Goal: Find specific page/section: Find specific page/section

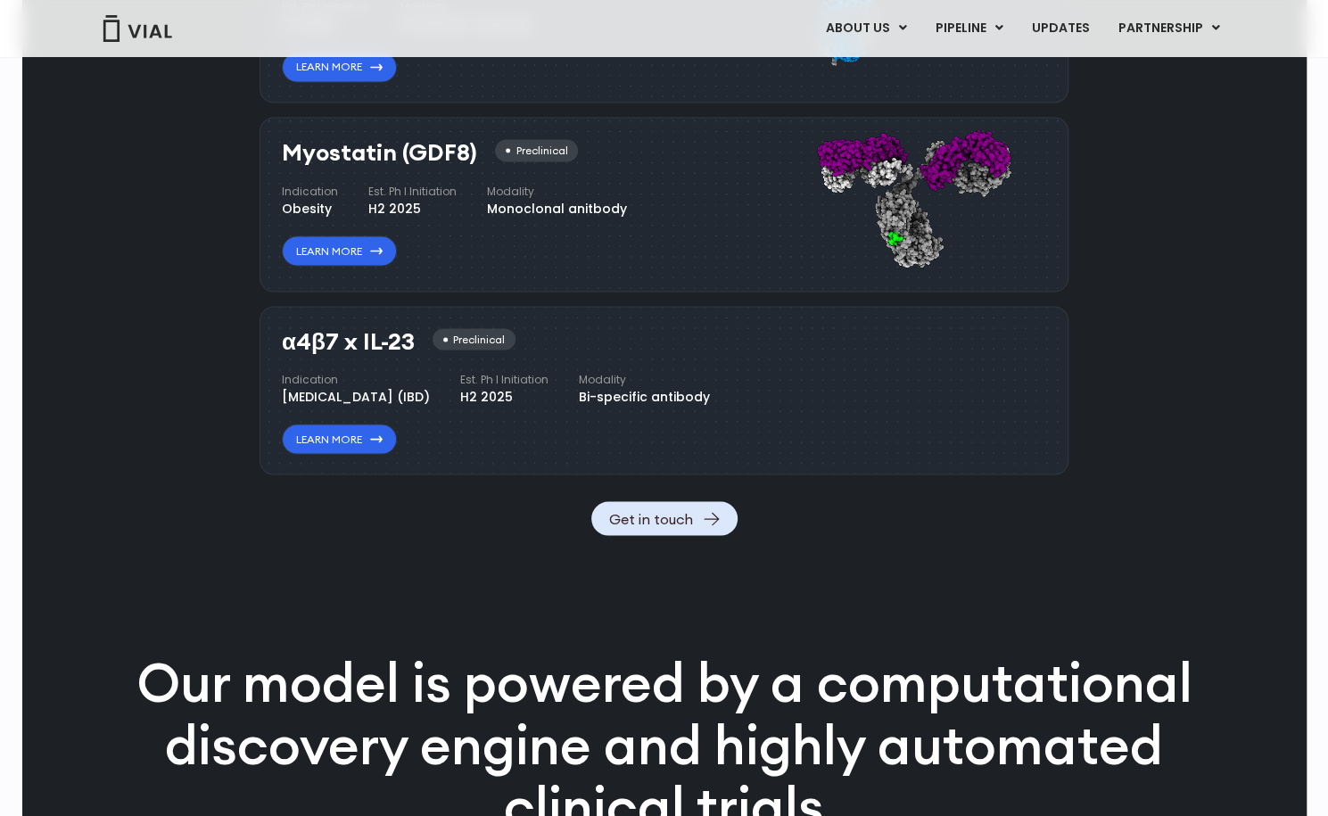
scroll to position [1856, 0]
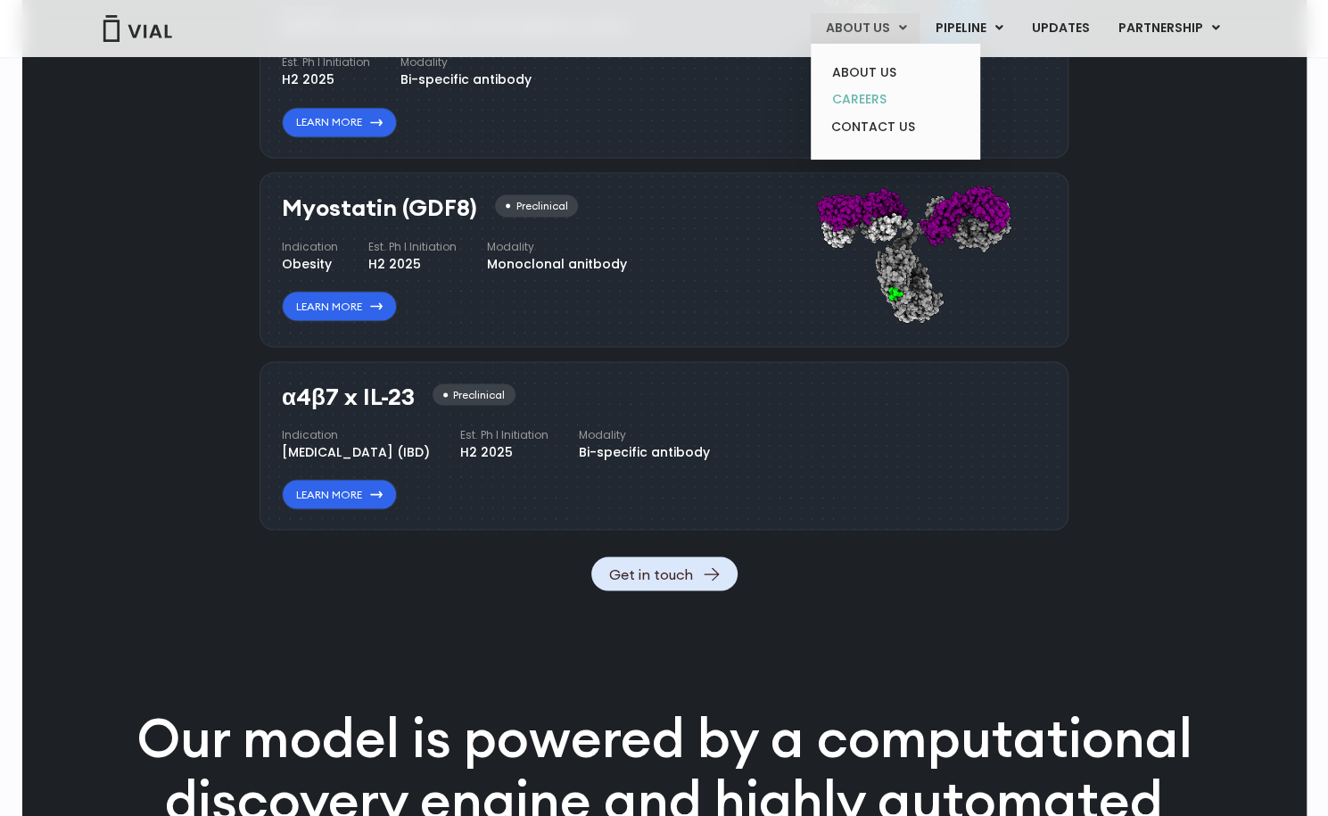
click at [869, 101] on link "CAREERS" at bounding box center [895, 100] width 156 height 28
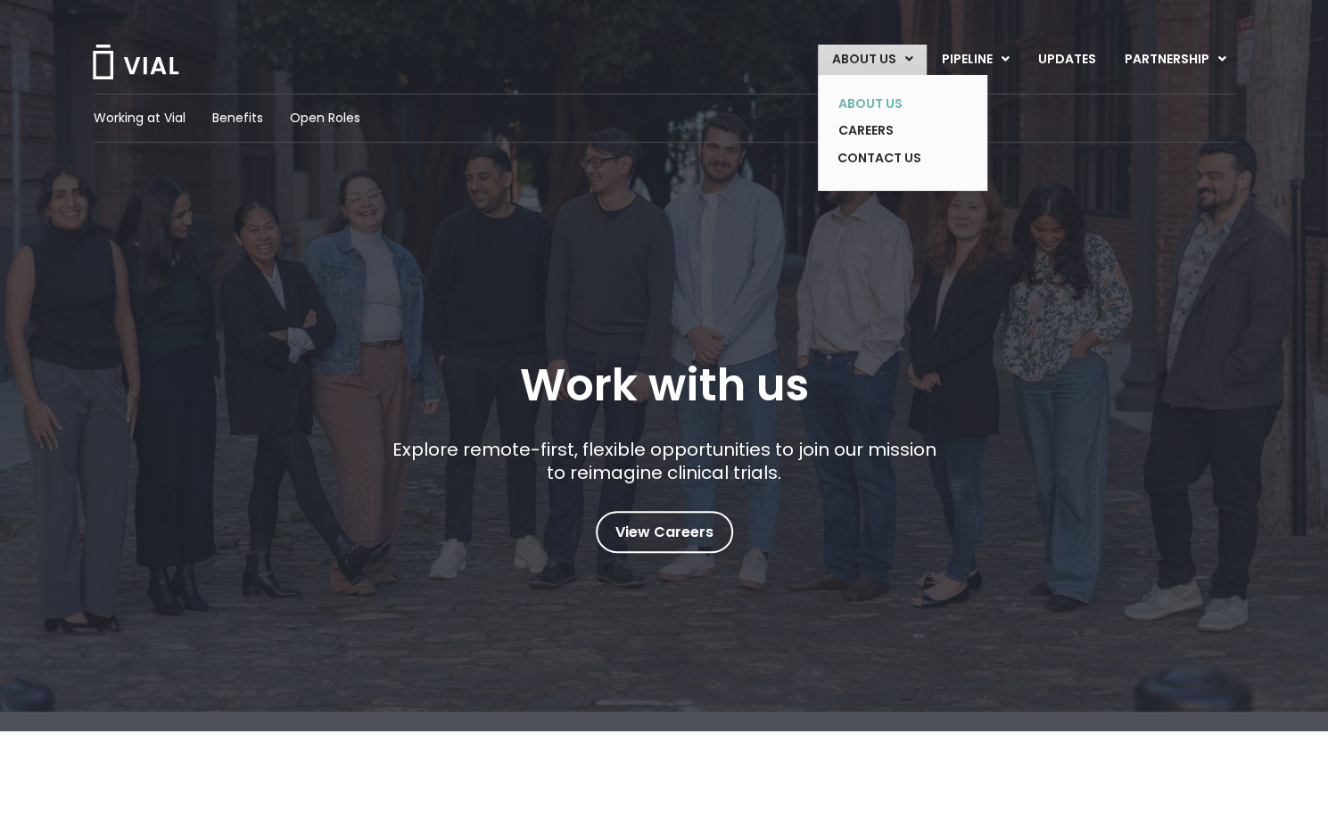
click at [865, 103] on link "ABOUT US" at bounding box center [889, 104] width 130 height 28
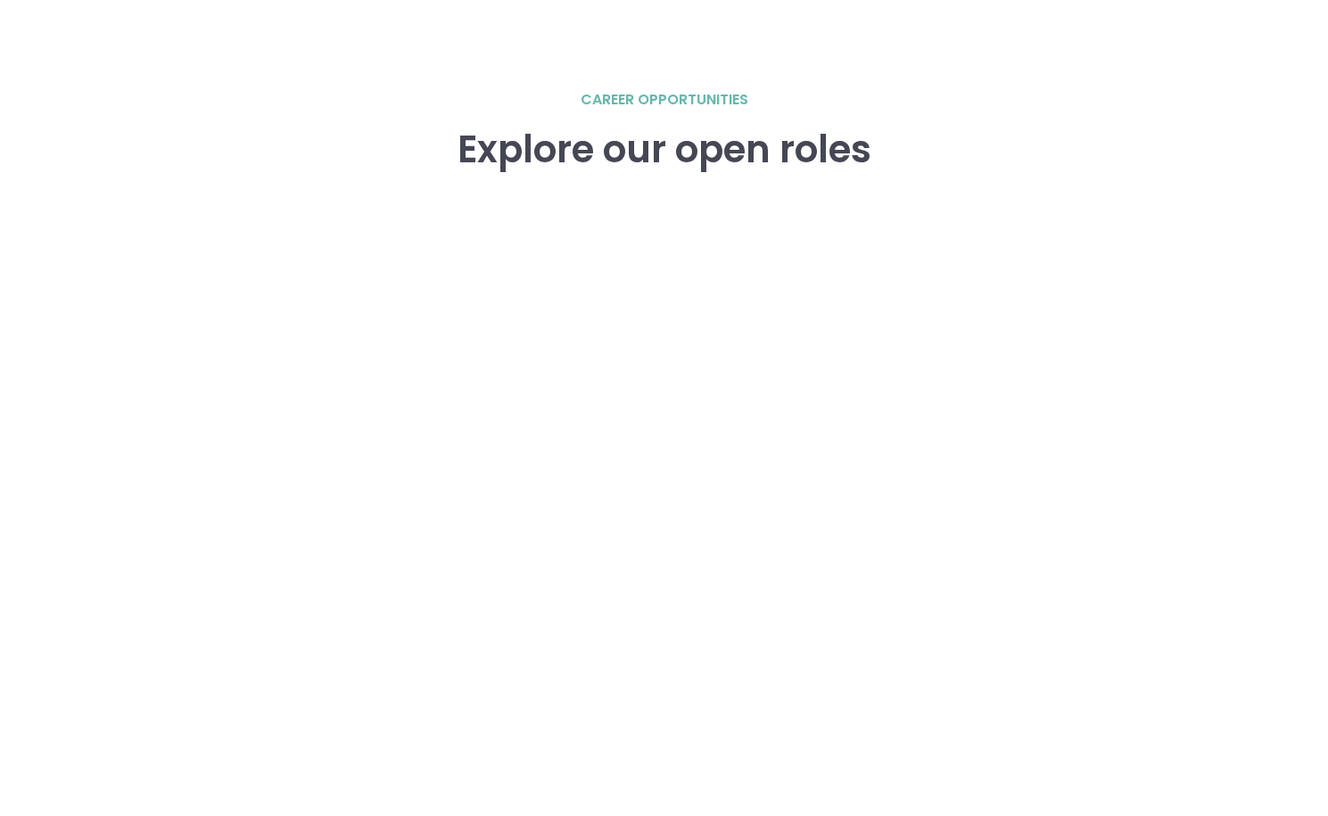
scroll to position [2680, 0]
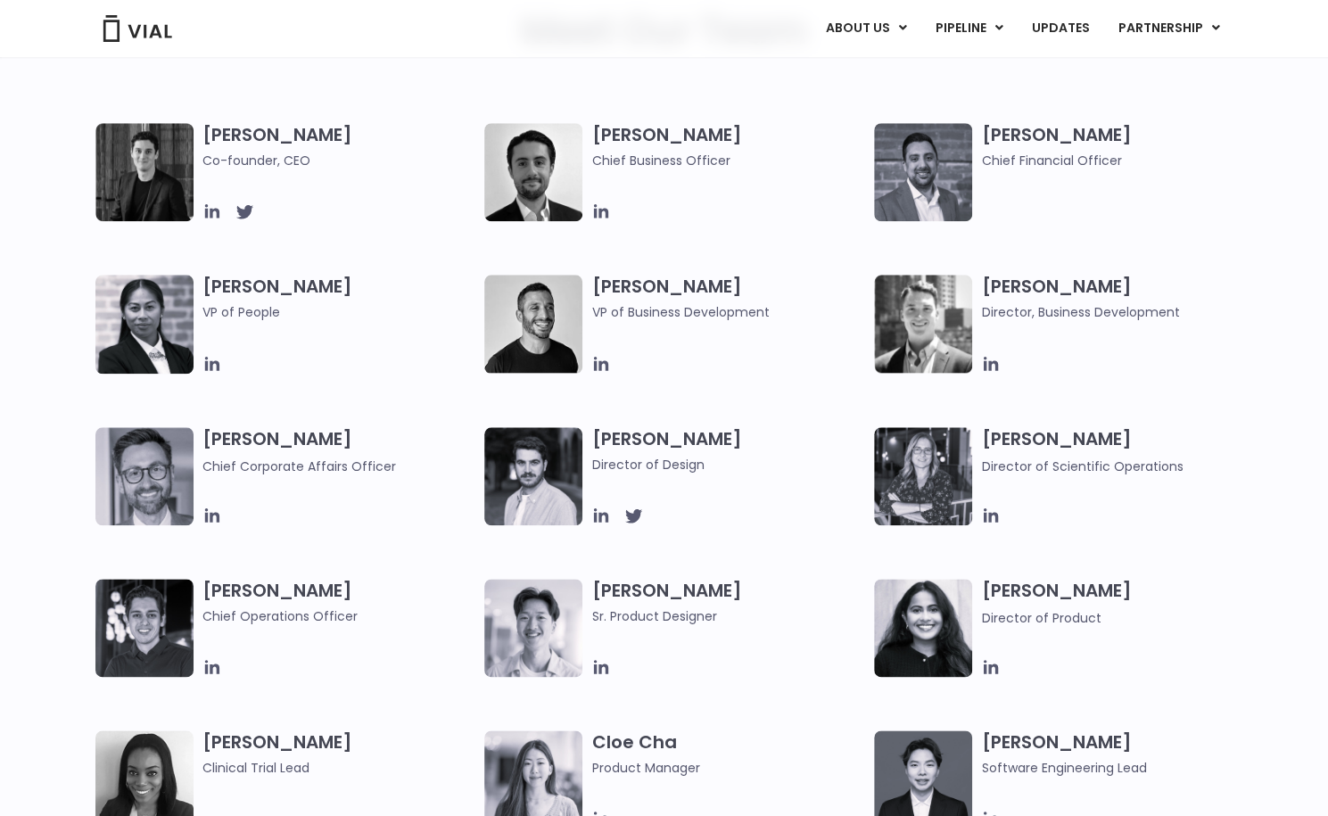
scroll to position [922, 0]
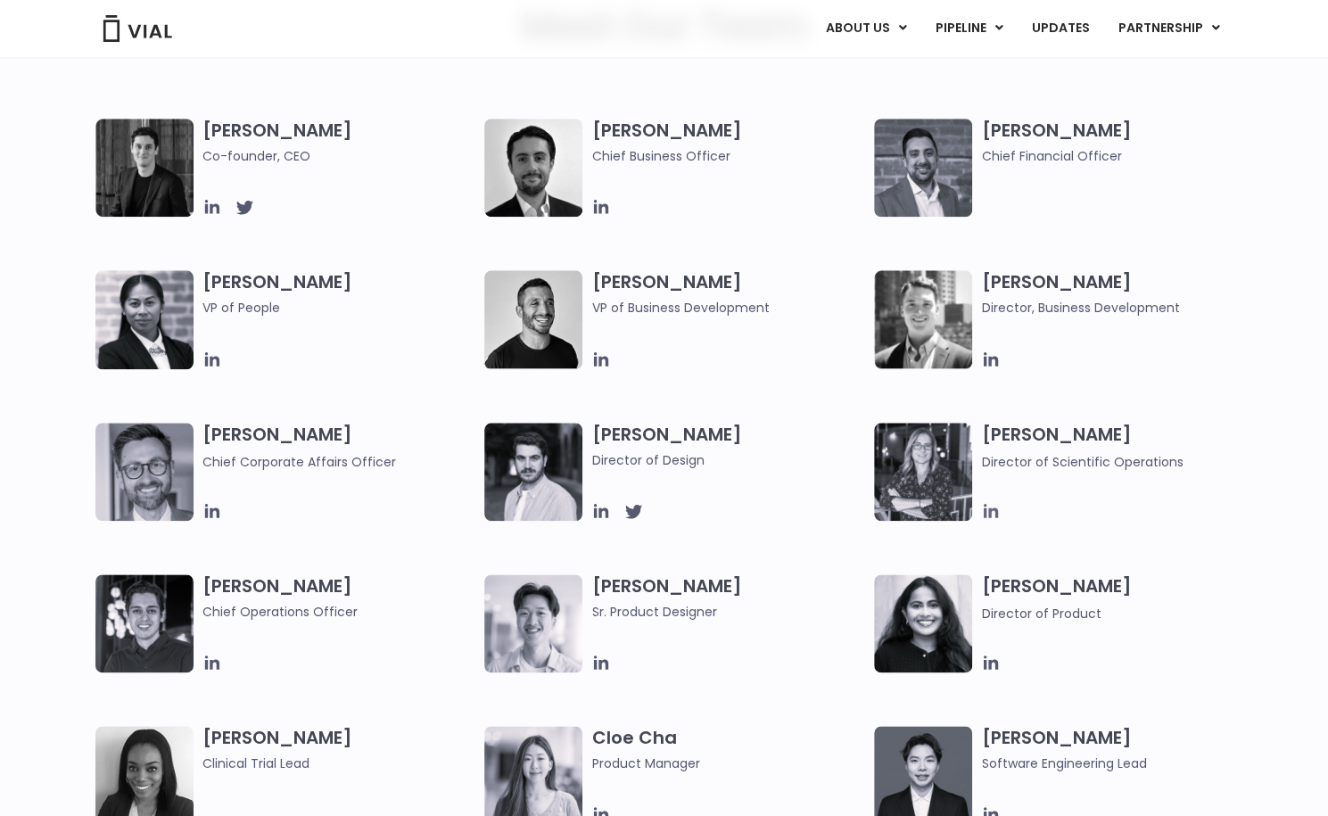
click at [988, 506] on icon at bounding box center [991, 511] width 20 height 20
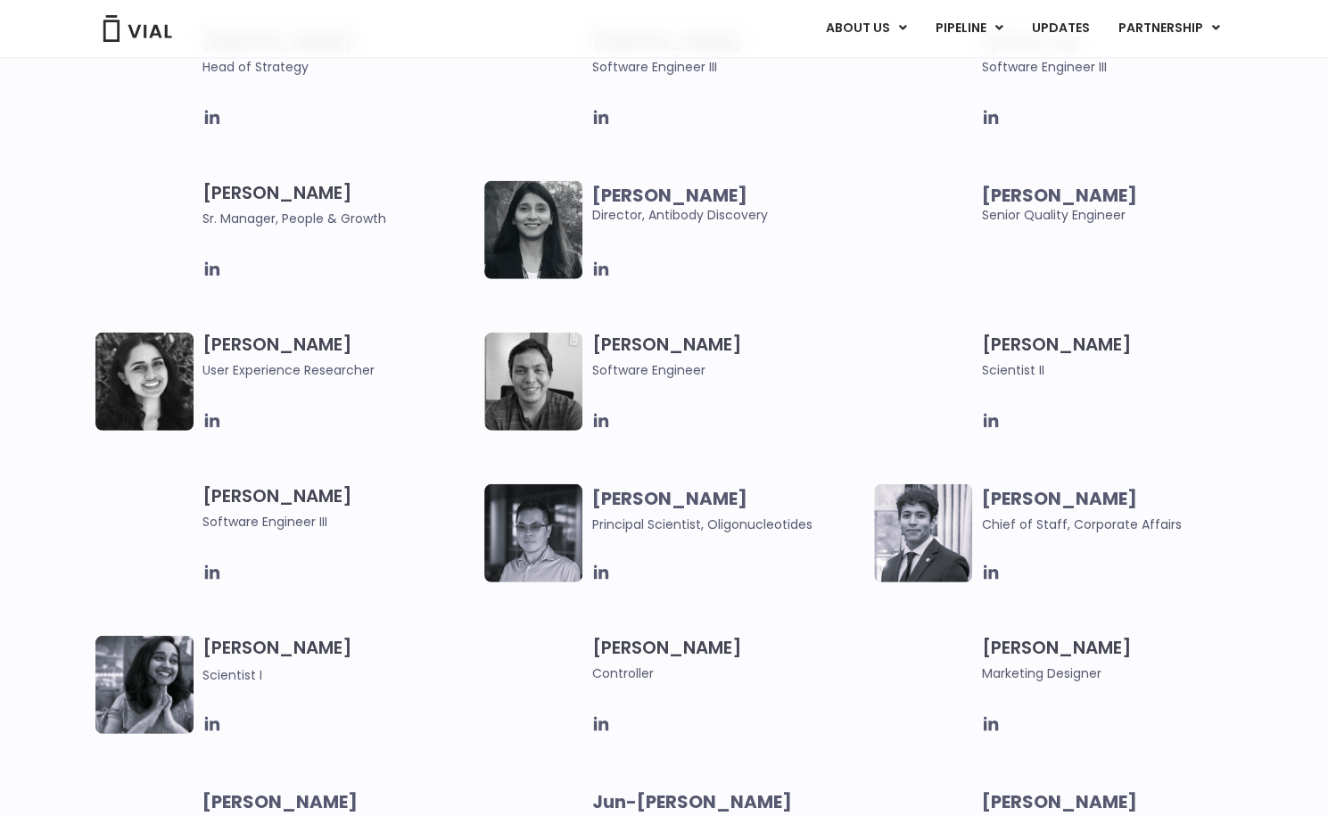
scroll to position [2681, 0]
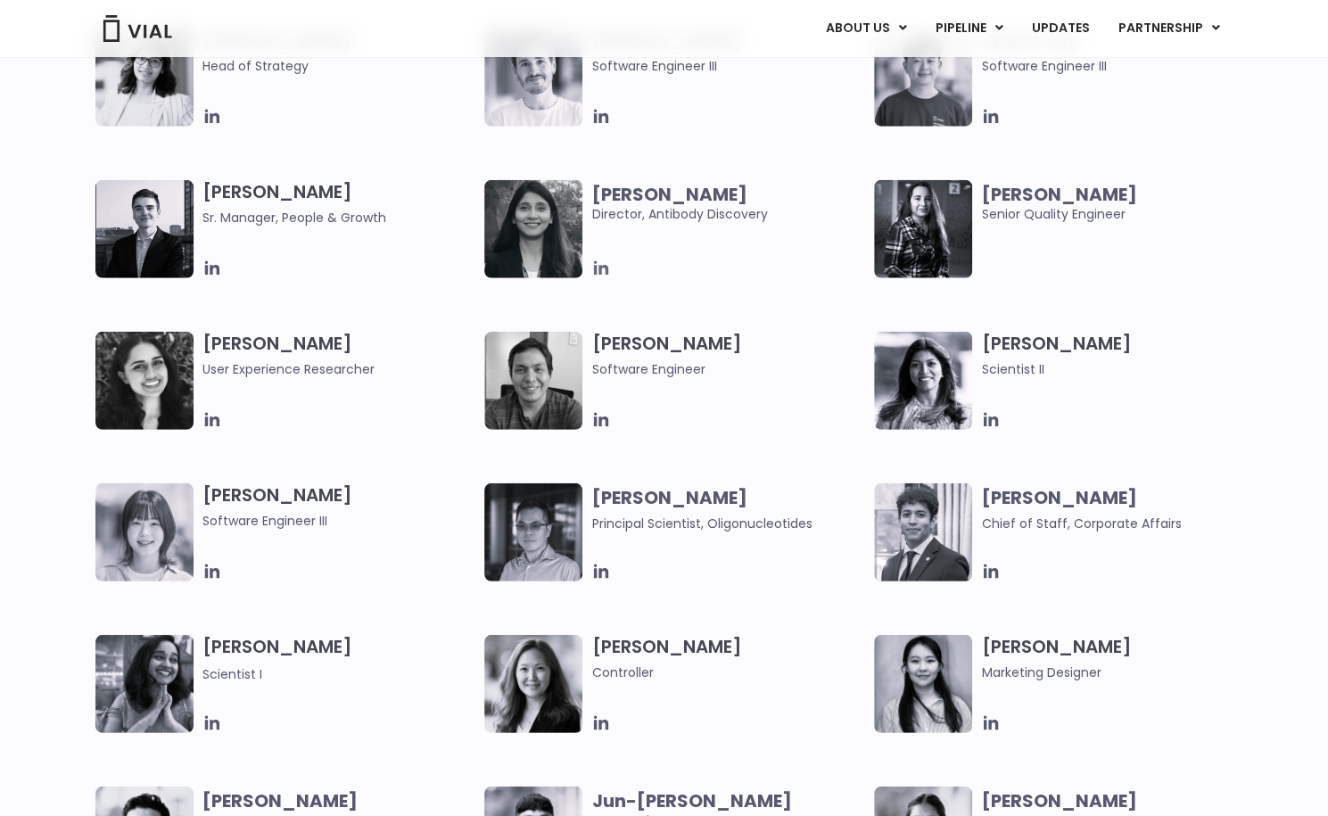
click at [600, 270] on icon at bounding box center [601, 268] width 14 height 14
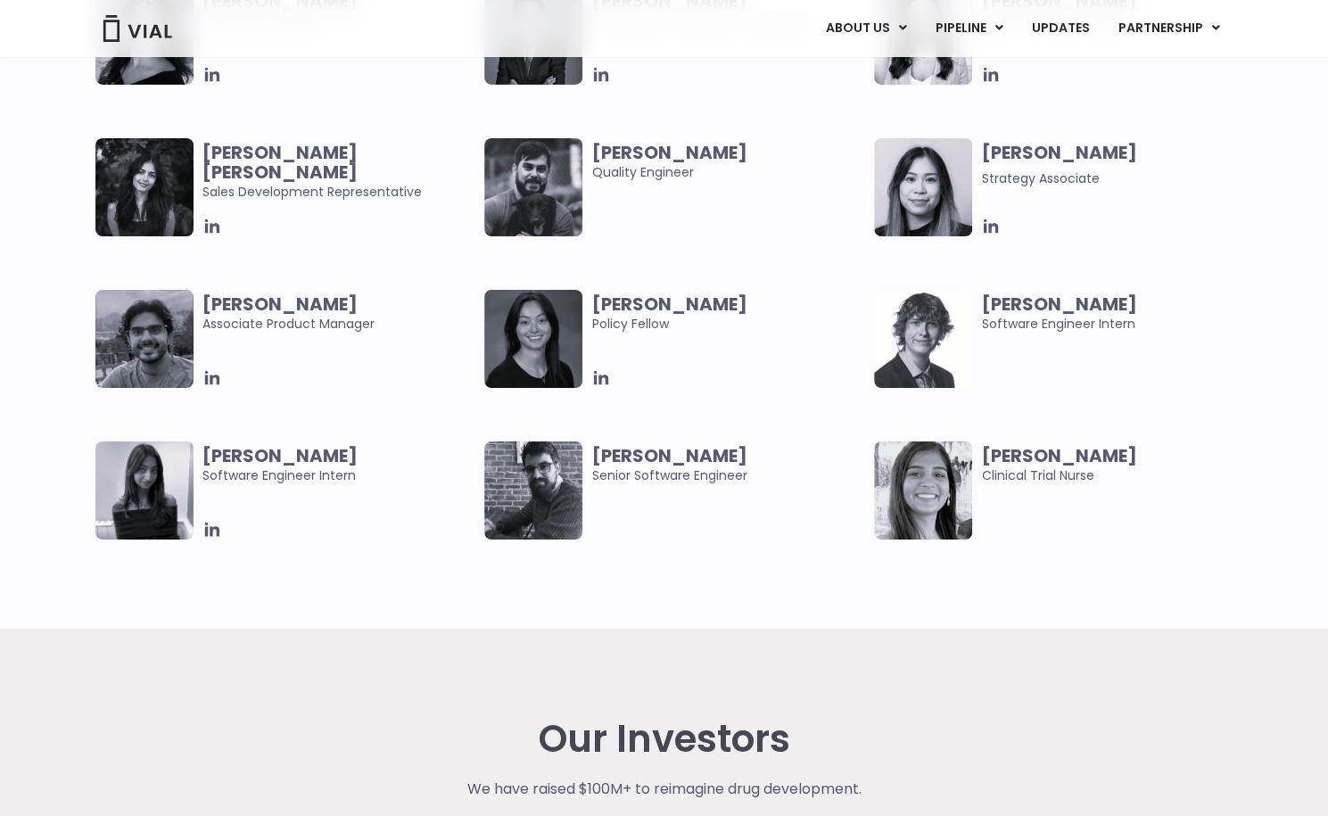
scroll to position [3634, 0]
